Goal: Information Seeking & Learning: Learn about a topic

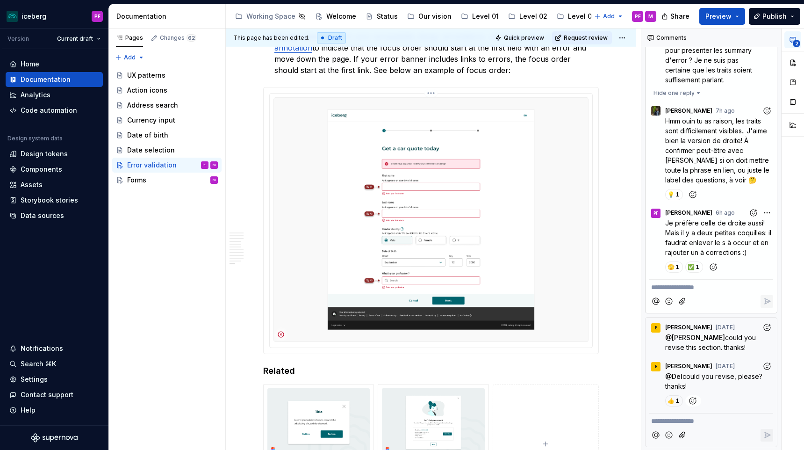
scroll to position [2946, 0]
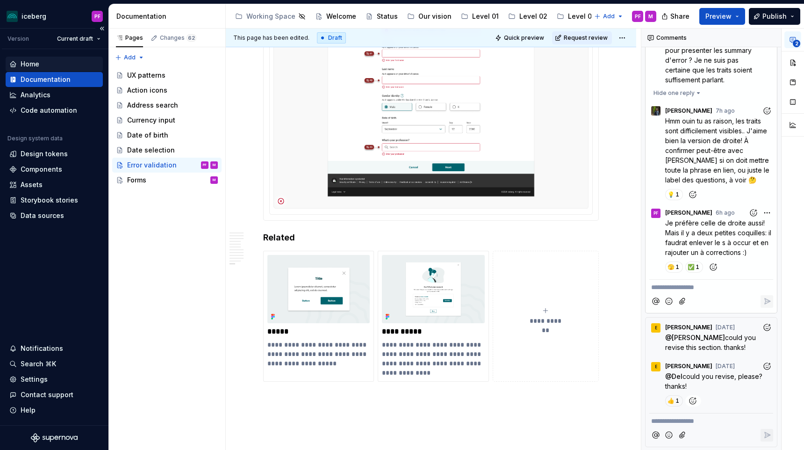
click at [46, 66] on div "Home" at bounding box center [54, 63] width 90 height 9
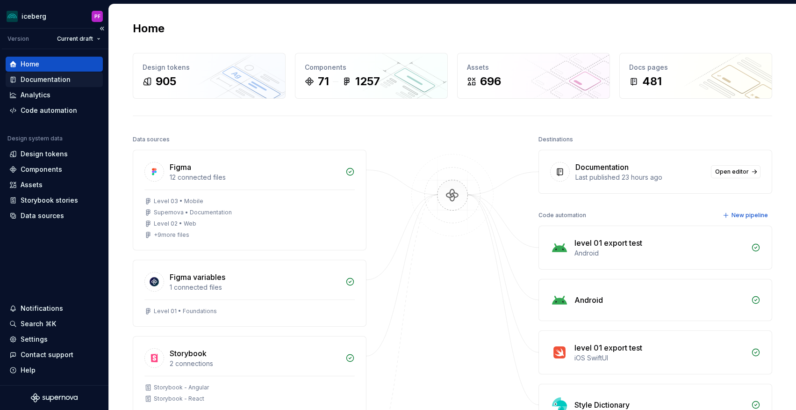
click at [45, 80] on div "Documentation" at bounding box center [46, 79] width 50 height 9
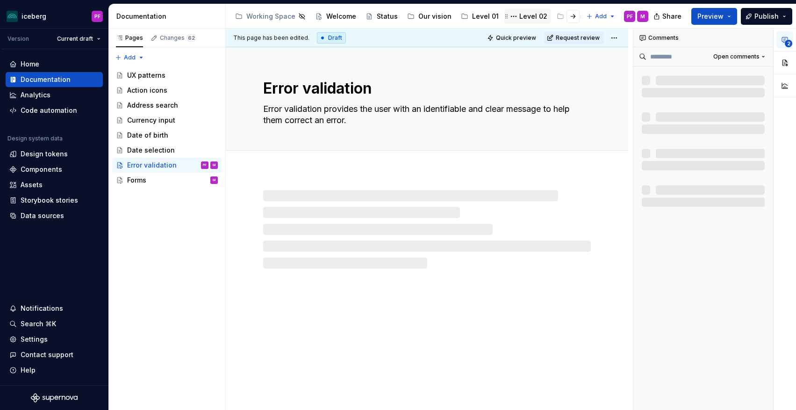
scroll to position [0, 35]
click at [533, 15] on div "Level 03" at bounding box center [547, 16] width 28 height 9
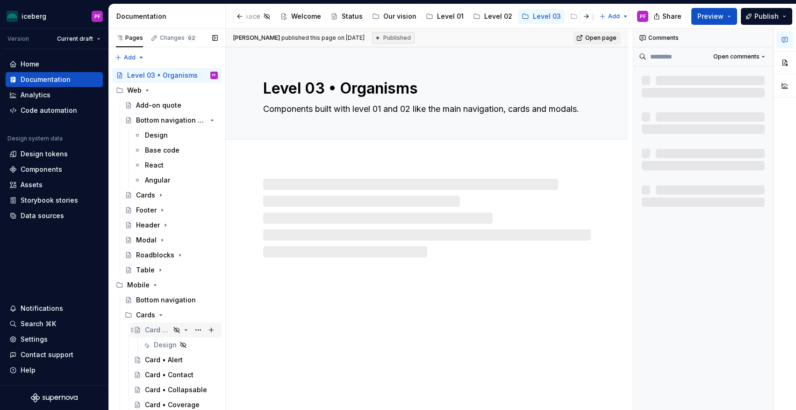
click at [164, 334] on div "Card Containers" at bounding box center [157, 329] width 25 height 9
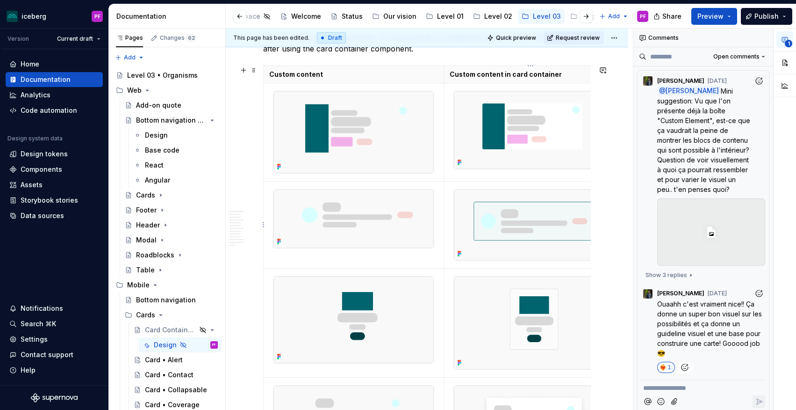
scroll to position [0, 22]
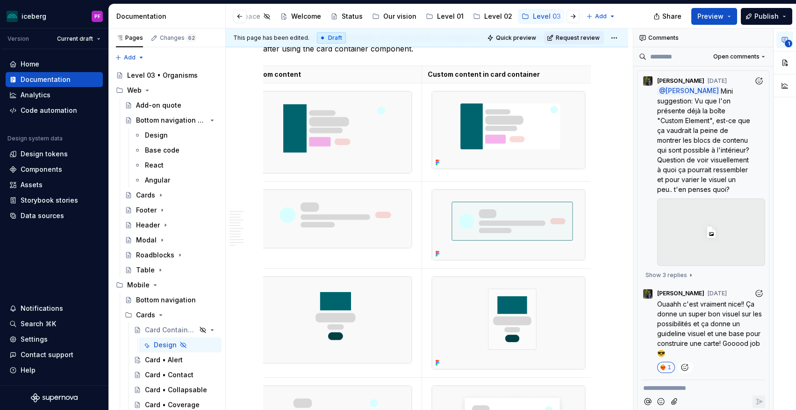
type textarea "*"
